Goal: Task Accomplishment & Management: Manage account settings

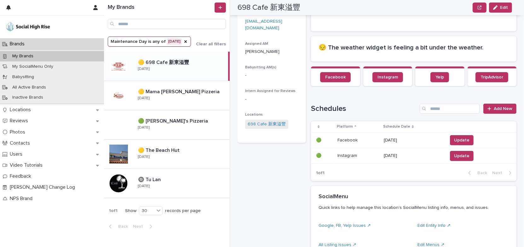
scroll to position [28, 0]
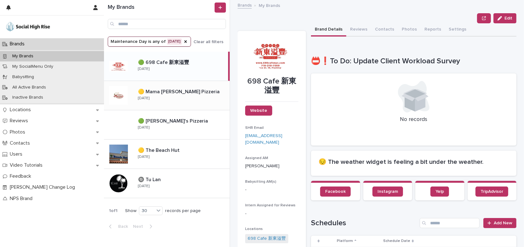
click at [209, 103] on div "🟡 Mama Deluca's Pizzeria 🟡 Mama Deluca's Pizzeria Wednesday" at bounding box center [181, 95] width 97 height 18
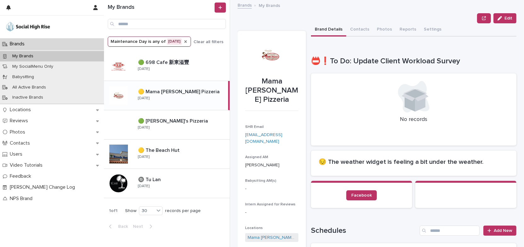
click at [187, 42] on icon "Maintenance Day" at bounding box center [185, 41] width 3 height 3
click at [149, 41] on icon "Maintenance Day" at bounding box center [151, 42] width 4 height 2
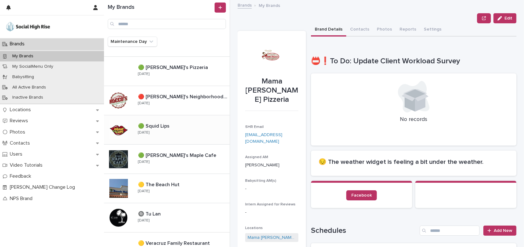
scroll to position [426, 0]
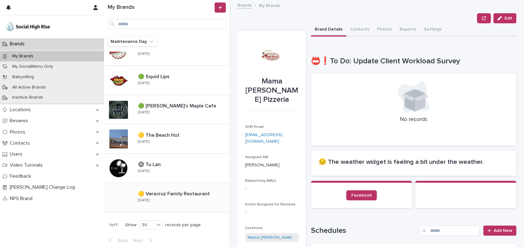
click at [195, 195] on p "🟡 Veracruz Family Restaurant" at bounding box center [174, 193] width 73 height 7
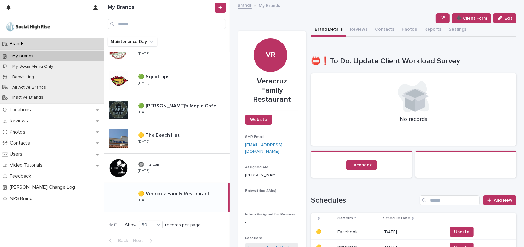
scroll to position [86, 0]
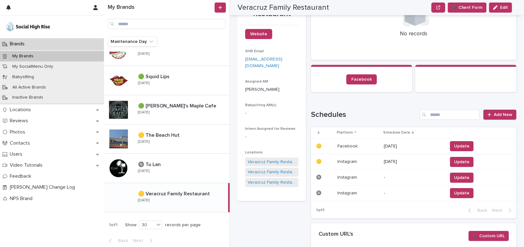
click at [401, 147] on p "09/02/2025" at bounding box center [413, 146] width 59 height 5
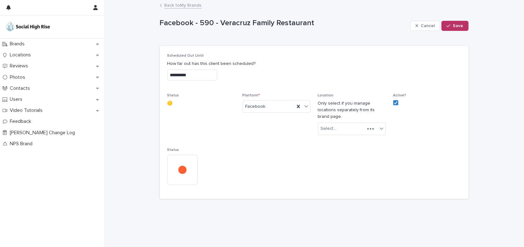
click at [201, 73] on input "**********" at bounding box center [192, 75] width 50 height 11
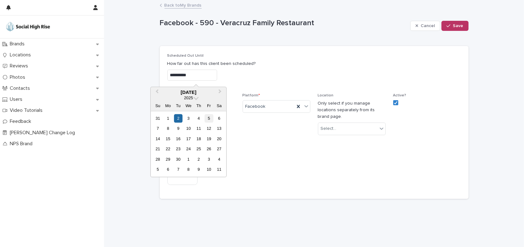
click at [211, 120] on div "5" at bounding box center [209, 118] width 9 height 9
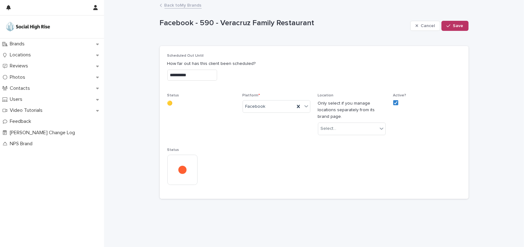
type input "**********"
click at [461, 24] on span "Save" at bounding box center [458, 26] width 10 height 4
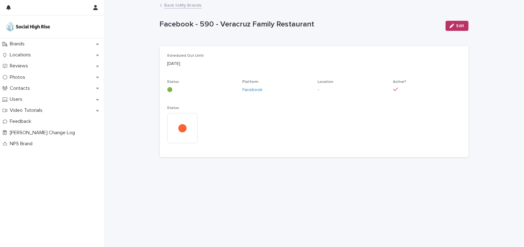
click at [194, 3] on link "Back to My Brands" at bounding box center [183, 4] width 37 height 7
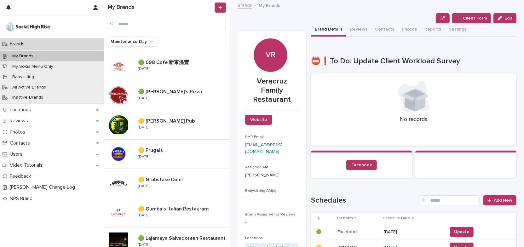
scroll to position [114, 0]
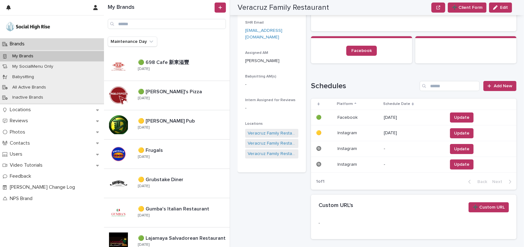
click at [394, 132] on p "09/02/2025" at bounding box center [413, 133] width 59 height 5
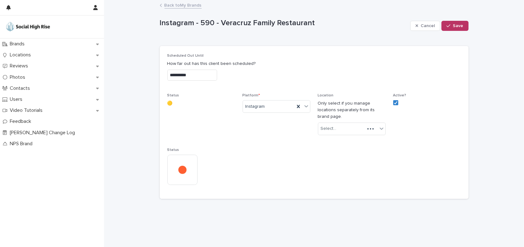
click at [213, 77] on input "**********" at bounding box center [192, 75] width 50 height 11
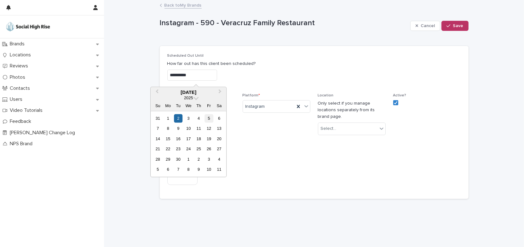
click at [210, 118] on div "5" at bounding box center [209, 118] width 9 height 9
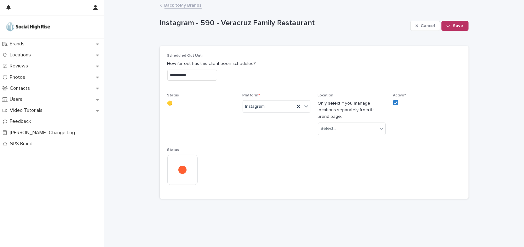
type input "**********"
click at [465, 28] on button "Save" at bounding box center [455, 26] width 27 height 10
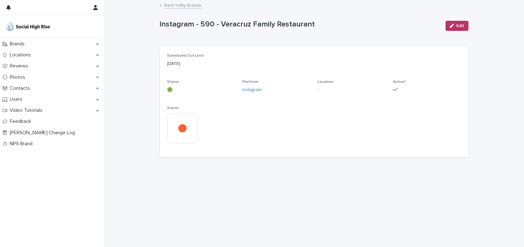
click at [195, 6] on link "Back to My Brands" at bounding box center [183, 4] width 37 height 7
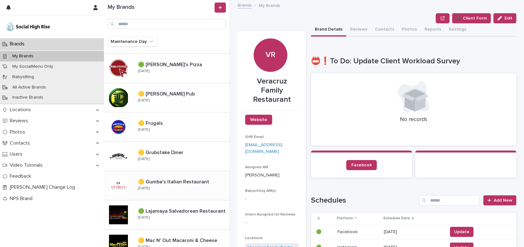
scroll to position [57, 0]
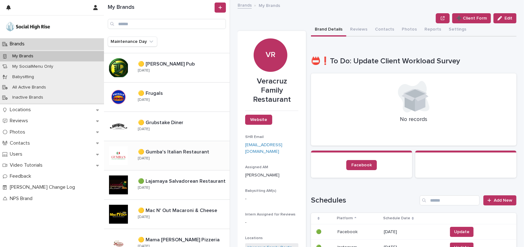
click at [195, 154] on p "🟡 Gumba's Italian Restaurant" at bounding box center [174, 151] width 73 height 7
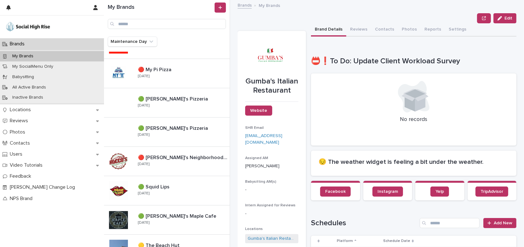
scroll to position [344, 0]
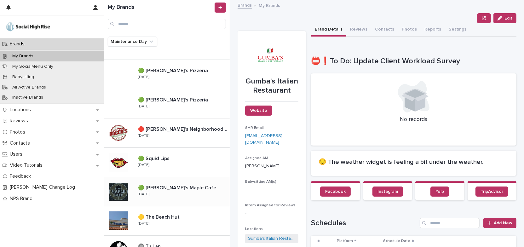
click at [195, 192] on div "🟢 Stan's Maple Cafe 🟢 Stan's Maple Cafe Monday" at bounding box center [181, 192] width 97 height 18
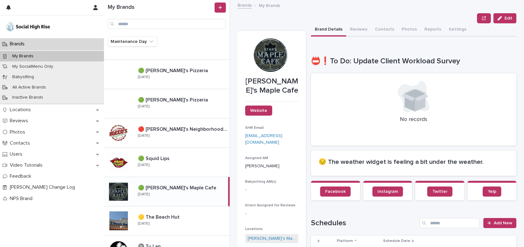
drag, startPoint x: 359, startPoint y: 26, endPoint x: 372, endPoint y: 17, distance: 15.9
click at [359, 26] on button "Reviews" at bounding box center [359, 29] width 25 height 13
